Goal: Task Accomplishment & Management: Complete application form

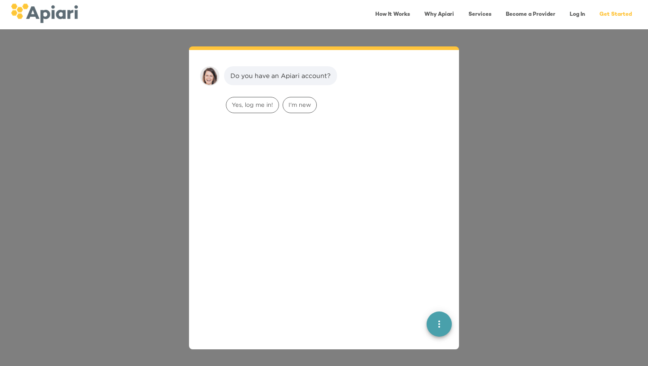
scroll to position [13, 0]
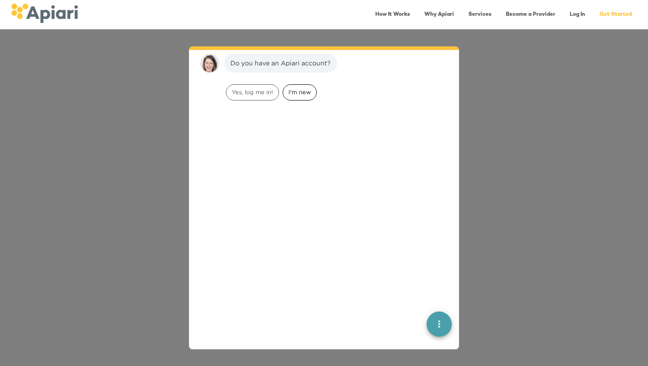
click at [296, 92] on span "I'm new" at bounding box center [299, 92] width 33 height 9
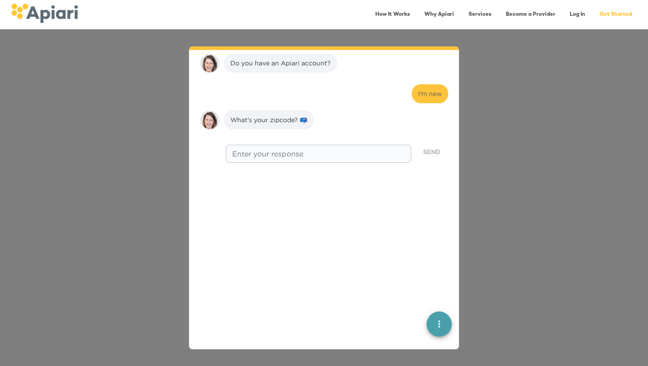
scroll to position [69, 0]
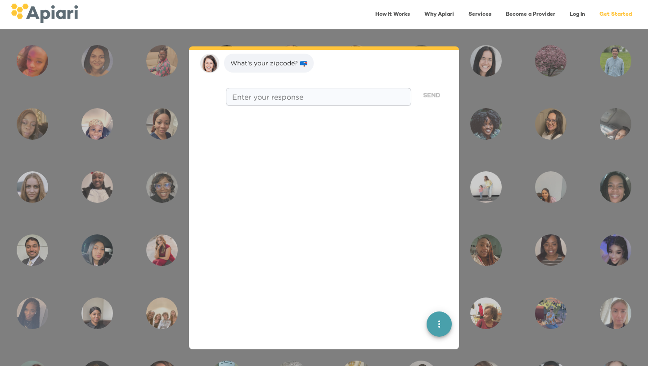
click at [292, 97] on textarea at bounding box center [318, 96] width 173 height 9
type textarea "*****"
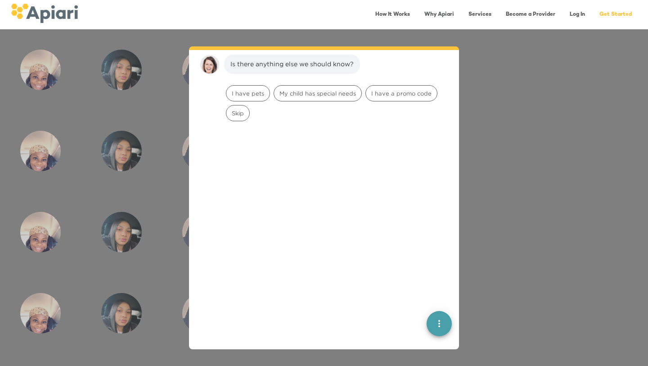
scroll to position [127, 0]
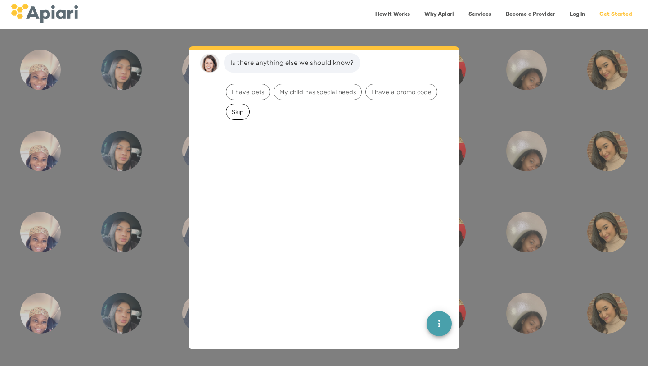
click at [240, 114] on span "Skip" at bounding box center [237, 112] width 23 height 9
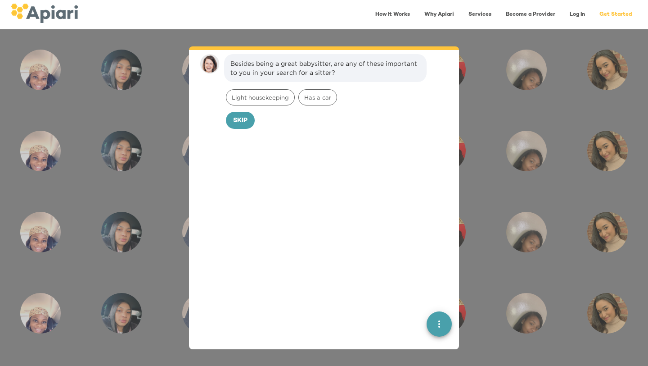
scroll to position [183, 0]
click at [246, 119] on span "Skip" at bounding box center [240, 120] width 14 height 11
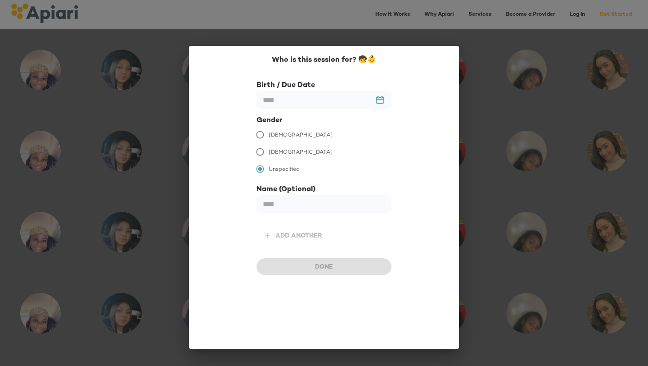
scroll to position [245, 0]
click at [296, 105] on input "text" at bounding box center [324, 100] width 135 height 18
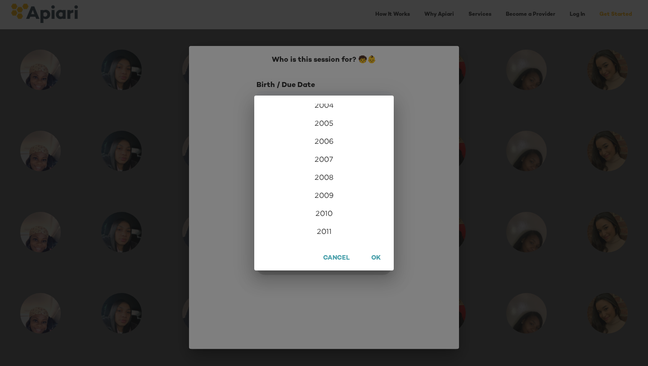
scroll to position [1871, 0]
click at [323, 114] on div "2003" at bounding box center [324, 114] width 140 height 18
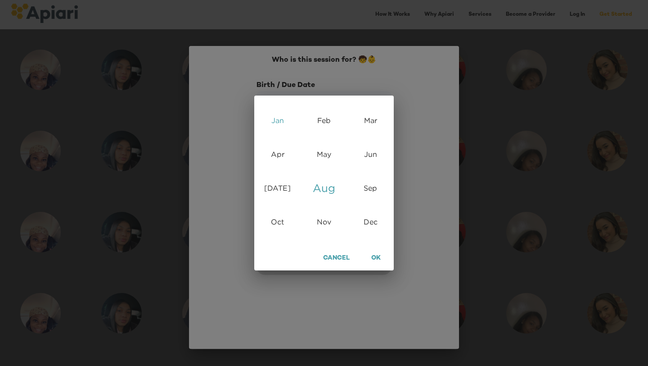
click at [283, 122] on div "Jan" at bounding box center [277, 121] width 46 height 34
type input "**********"
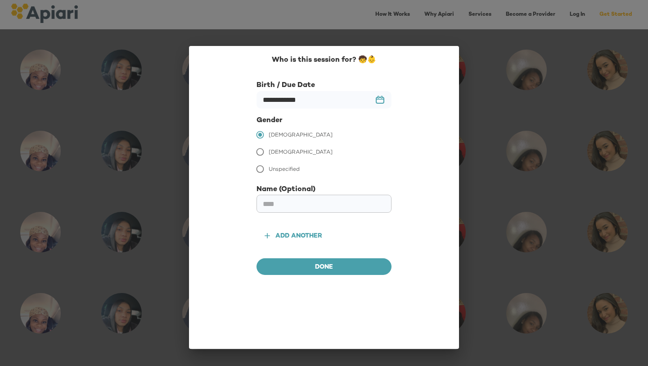
click at [303, 204] on input "text" at bounding box center [324, 204] width 135 height 18
type input "***"
click at [339, 265] on span "Done" at bounding box center [324, 267] width 121 height 11
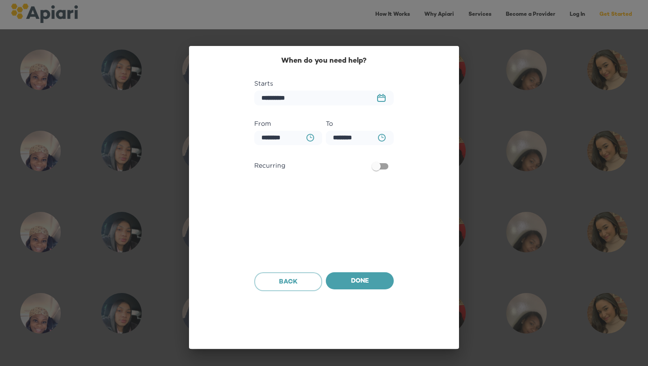
scroll to position [302, 0]
click at [315, 99] on input "**********" at bounding box center [324, 97] width 140 height 15
click at [305, 286] on span "Back" at bounding box center [288, 281] width 53 height 11
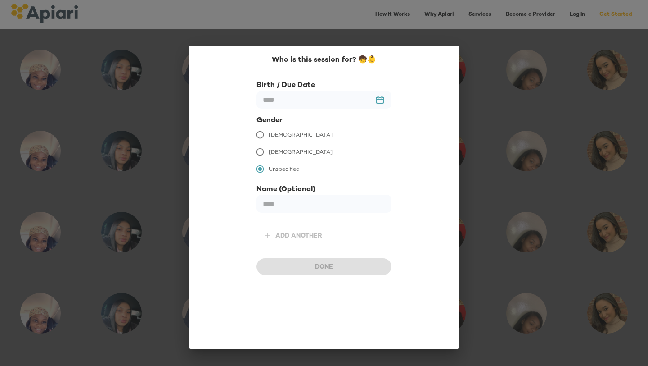
scroll to position [245, 0]
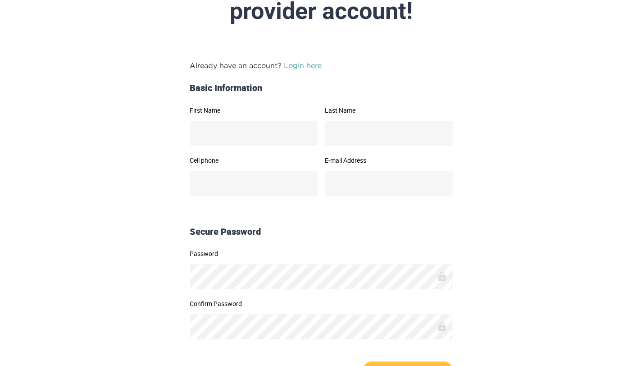
scroll to position [84, 0]
